Goal: Entertainment & Leisure: Consume media (video, audio)

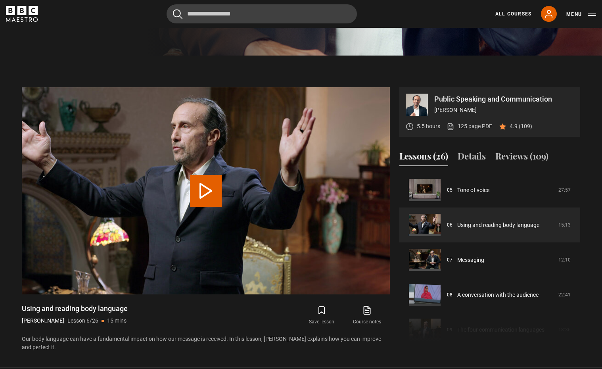
scroll to position [357, 0]
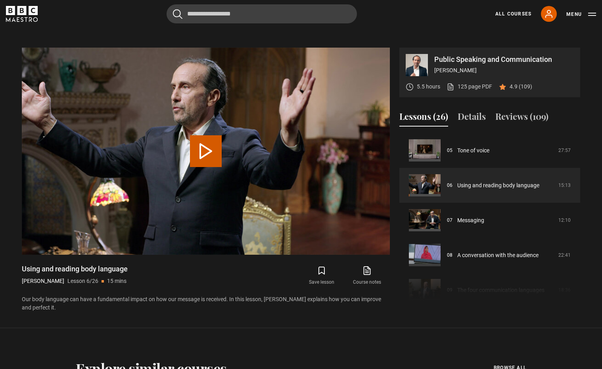
click at [206, 161] on button "Play Lesson Using and reading body language" at bounding box center [206, 151] width 32 height 32
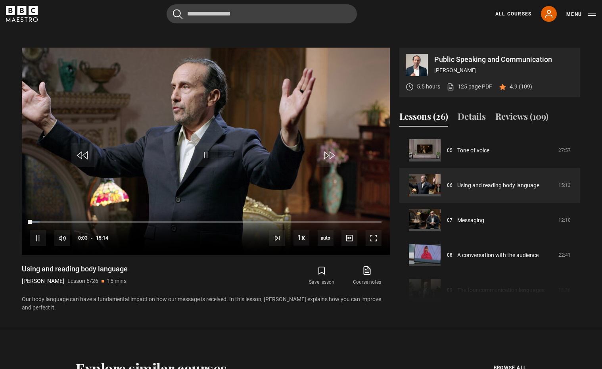
scroll to position [316, 0]
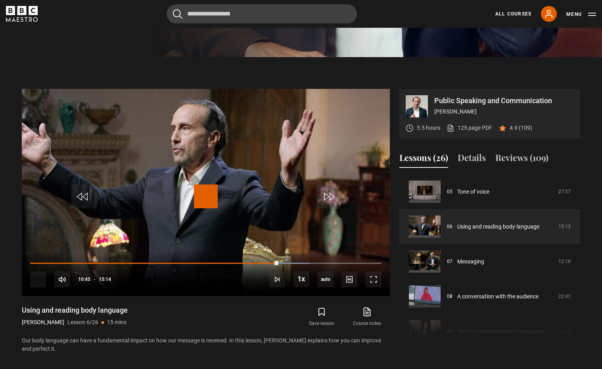
drag, startPoint x: 284, startPoint y: 270, endPoint x: 276, endPoint y: 268, distance: 8.5
click at [276, 264] on div "10:38" at bounding box center [154, 263] width 248 height 2
drag, startPoint x: 276, startPoint y: 270, endPoint x: 263, endPoint y: 268, distance: 12.4
click at [263, 264] on div "10:06" at bounding box center [147, 263] width 235 height 2
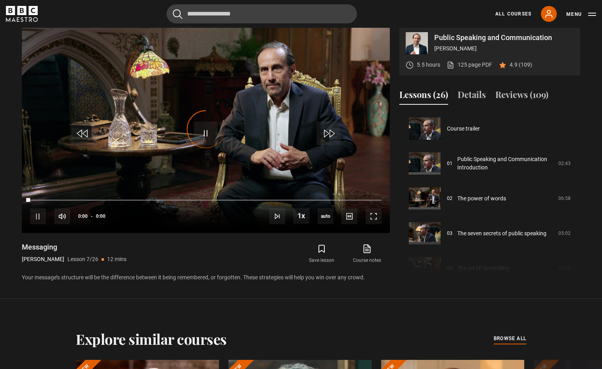
scroll to position [209, 0]
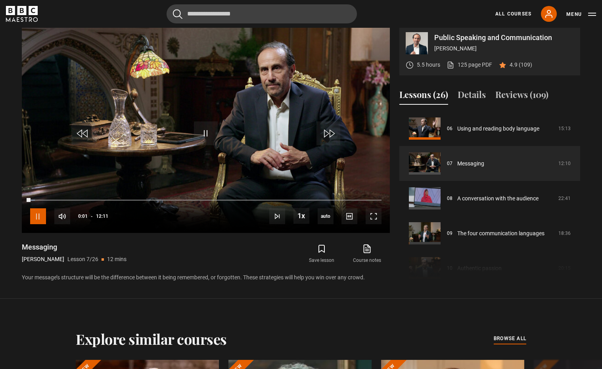
click at [35, 221] on span "Video Player" at bounding box center [38, 216] width 16 height 16
click at [38, 222] on span "Video Player" at bounding box center [38, 216] width 16 height 16
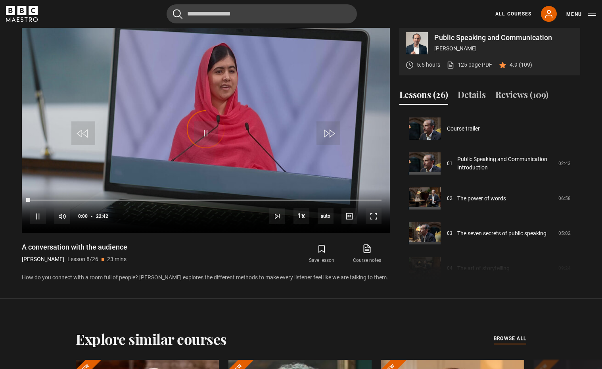
scroll to position [244, 0]
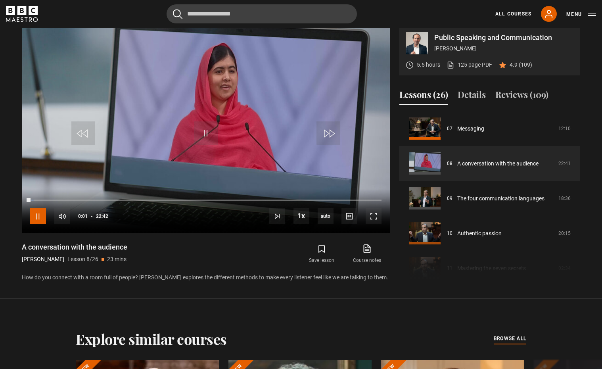
click at [36, 222] on span "Video Player" at bounding box center [38, 216] width 16 height 16
